Goal: Task Accomplishment & Management: Complete application form

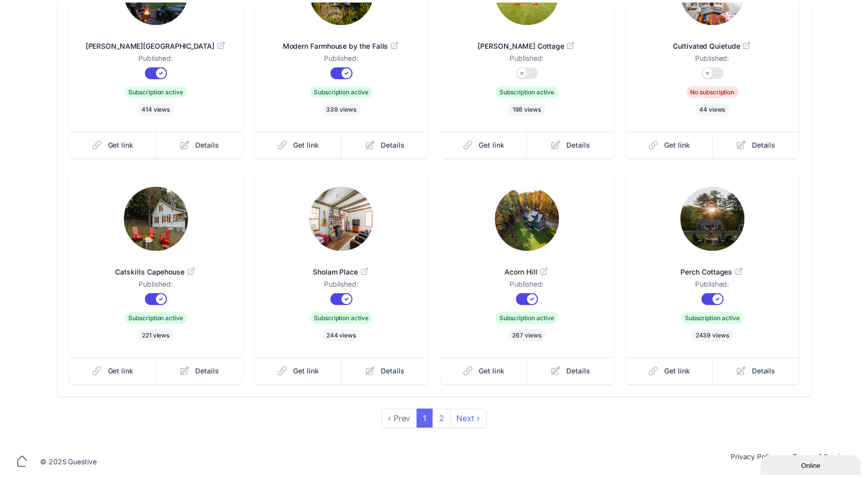
scroll to position [176, 0]
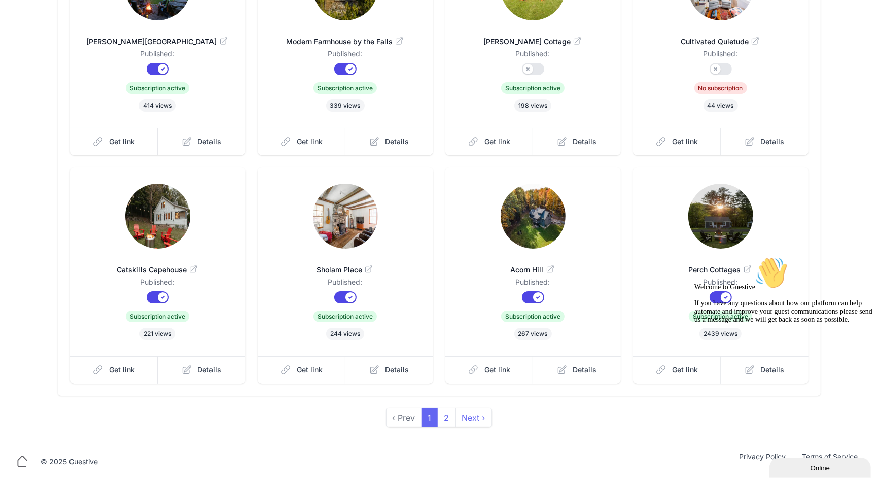
drag, startPoint x: 707, startPoint y: 186, endPoint x: 714, endPoint y: 221, distance: 36.2
click at [714, 222] on img at bounding box center [720, 216] width 65 height 65
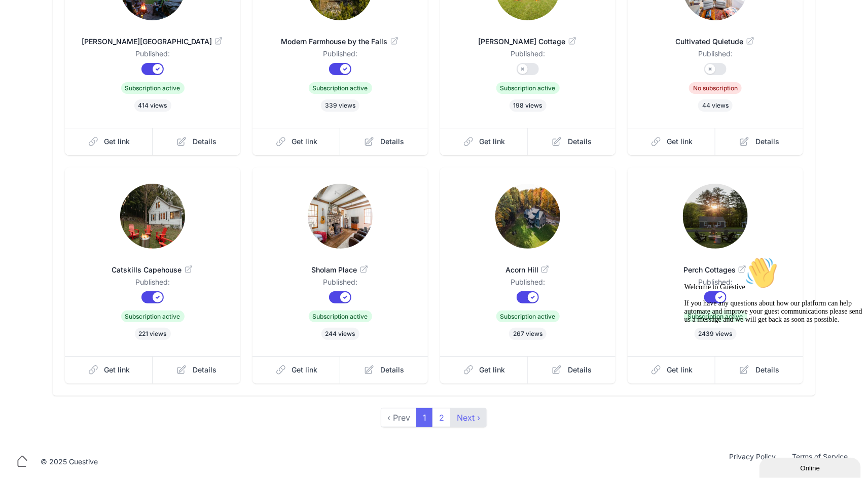
click at [477, 416] on link "Next ›" at bounding box center [468, 417] width 37 height 19
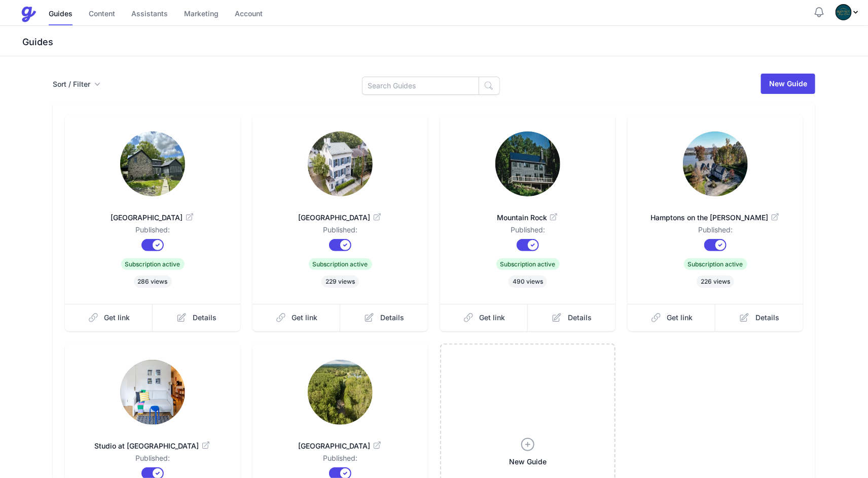
click at [150, 177] on img at bounding box center [152, 163] width 65 height 65
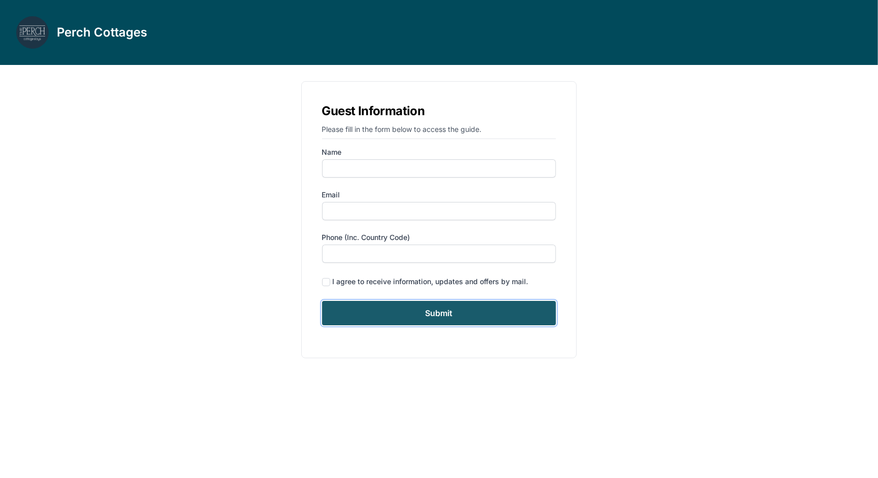
click at [442, 314] on input "Submit" at bounding box center [439, 313] width 234 height 24
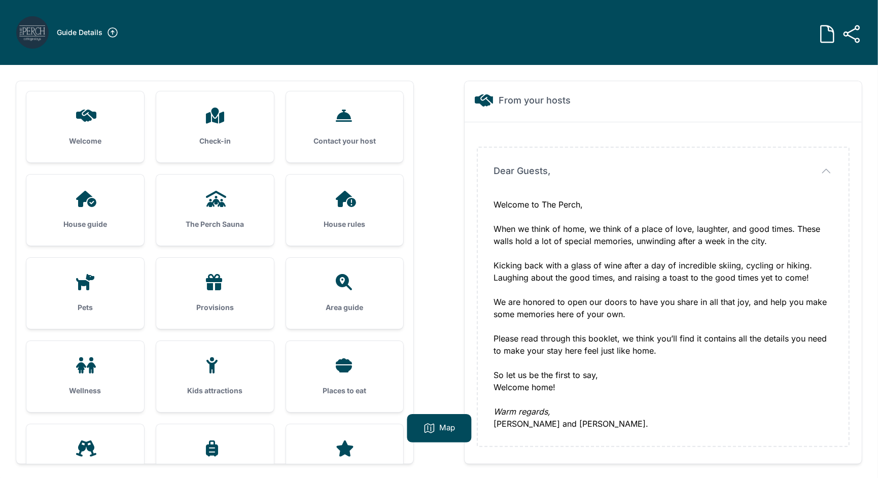
scroll to position [41, 0]
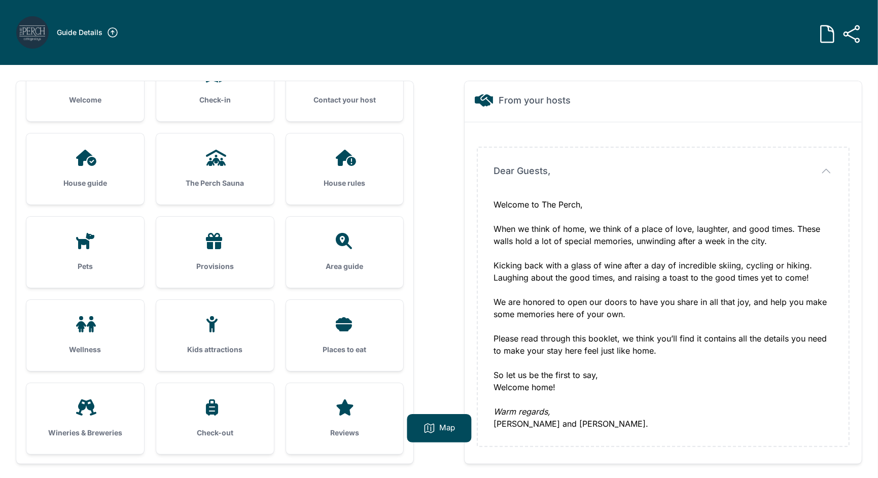
click at [236, 257] on div "Provisions" at bounding box center [215, 252] width 118 height 71
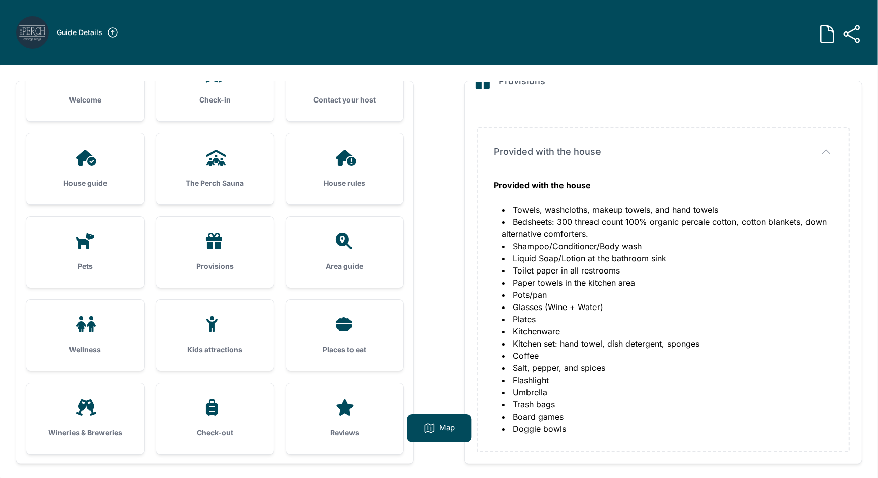
scroll to position [17, 0]
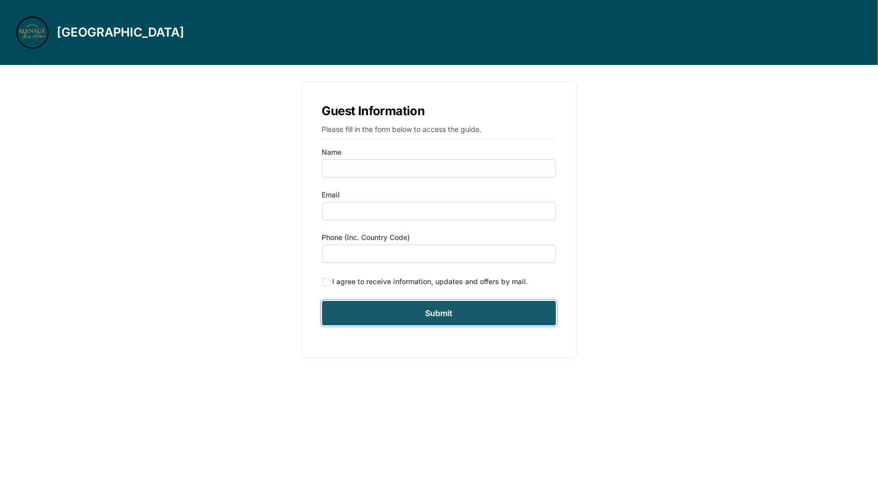
click at [417, 310] on input "Submit" at bounding box center [439, 313] width 234 height 24
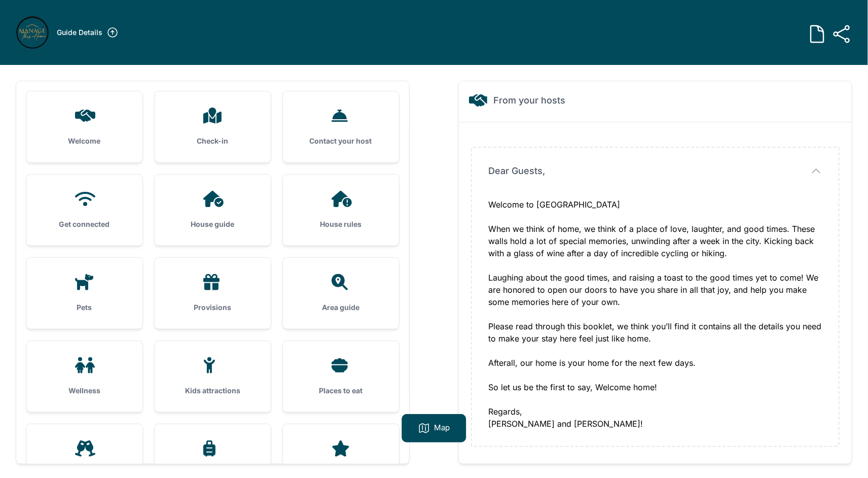
click at [330, 211] on div "House rules" at bounding box center [341, 209] width 116 height 71
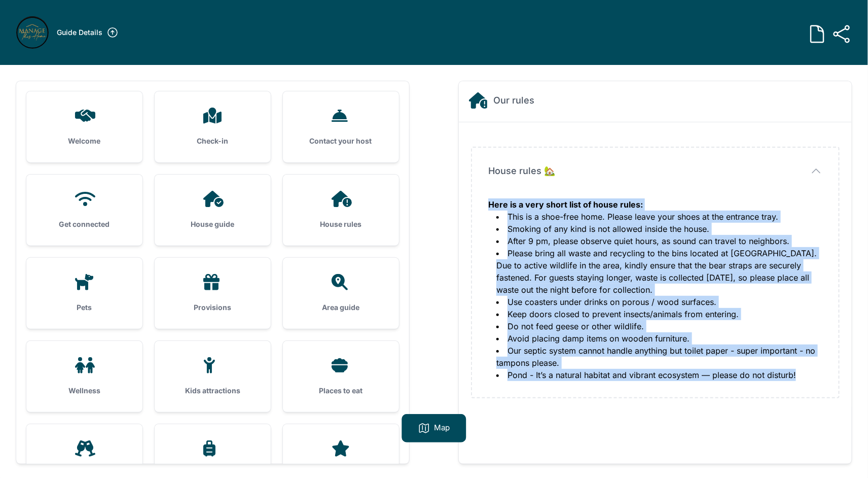
drag, startPoint x: 488, startPoint y: 207, endPoint x: 807, endPoint y: 378, distance: 361.4
click at [807, 378] on div "Here is a very short list of house rules: This is a shoe-free home. Please leav…" at bounding box center [655, 289] width 334 height 183
copy div "Here is a very short list of house rules: This is a shoe-free home. Please leav…"
click at [847, 43] on icon at bounding box center [842, 34] width 20 height 20
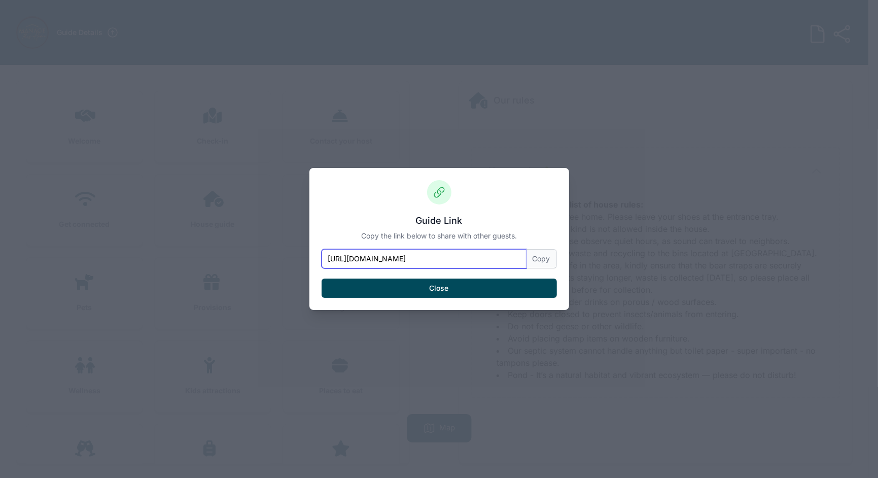
click at [447, 258] on input "[URL][DOMAIN_NAME]" at bounding box center [423, 258] width 205 height 19
click at [447, 289] on button "Close" at bounding box center [438, 287] width 235 height 19
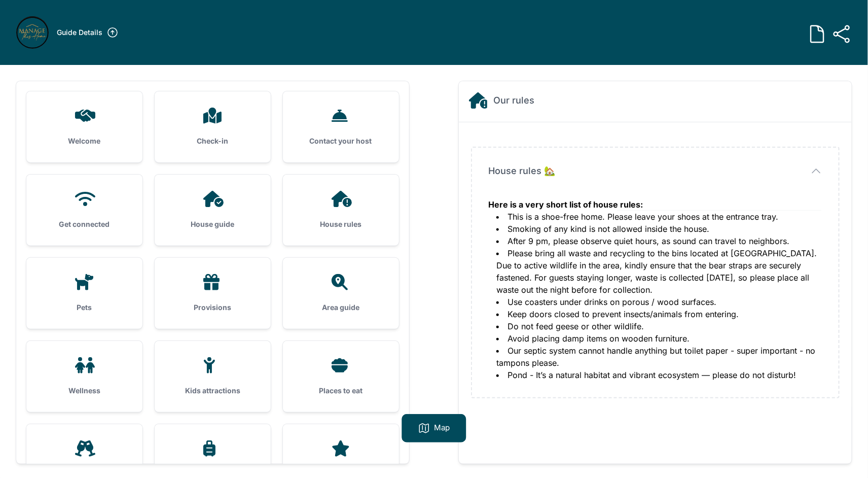
click at [817, 31] on icon at bounding box center [817, 34] width 20 height 20
click at [817, 37] on icon at bounding box center [817, 33] width 15 height 15
